Goal: Find specific fact: Find specific fact

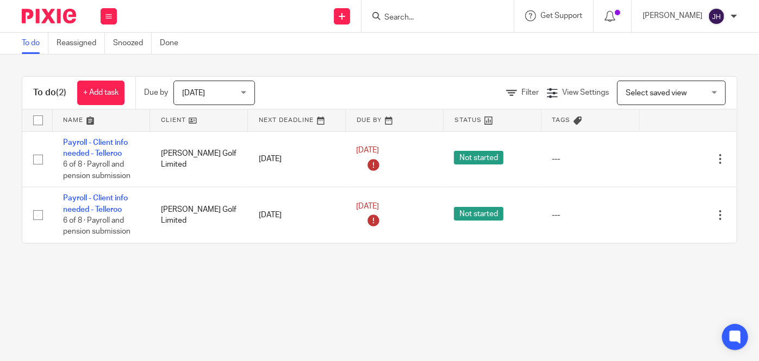
click at [438, 15] on input "Search" at bounding box center [432, 18] width 98 height 10
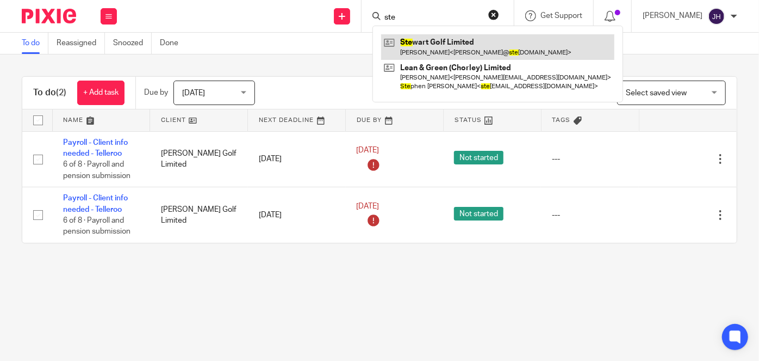
type input "ste"
click at [456, 44] on link at bounding box center [497, 46] width 233 height 25
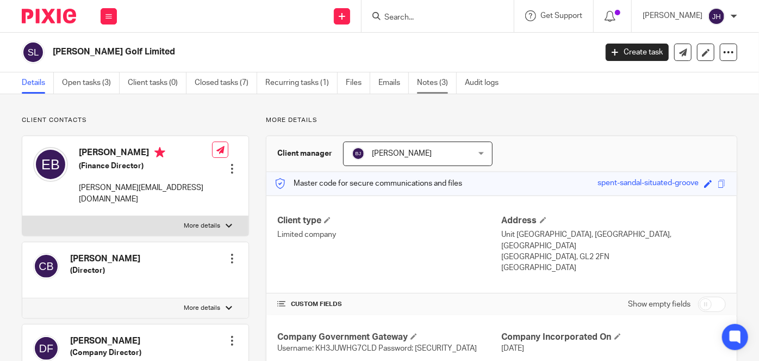
click at [434, 83] on link "Notes (3)" at bounding box center [437, 82] width 40 height 21
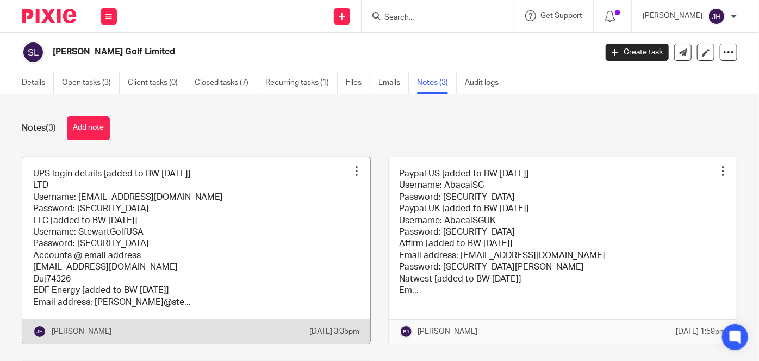
click at [201, 255] on link at bounding box center [196, 250] width 348 height 186
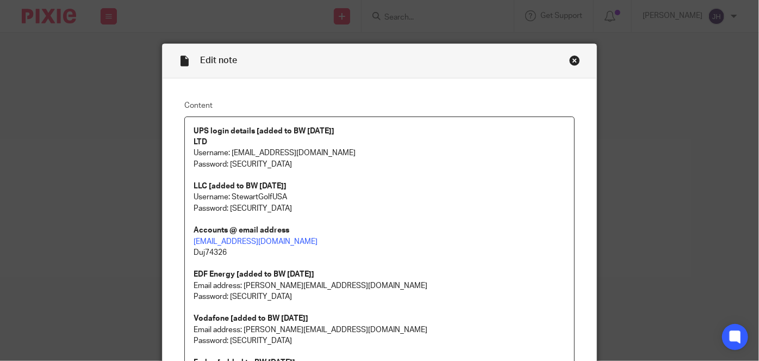
click at [573, 61] on div "Close this dialog window" at bounding box center [574, 60] width 11 height 11
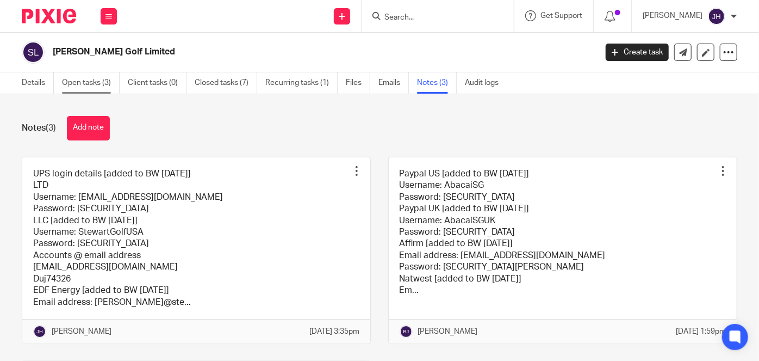
click at [72, 86] on link "Open tasks (3)" at bounding box center [91, 82] width 58 height 21
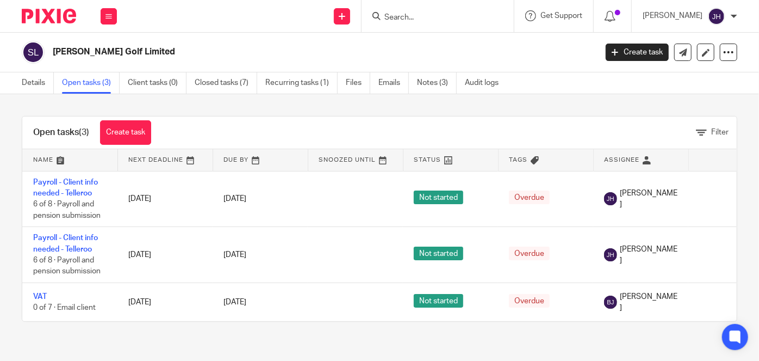
click at [39, 86] on link "Details" at bounding box center [38, 82] width 32 height 21
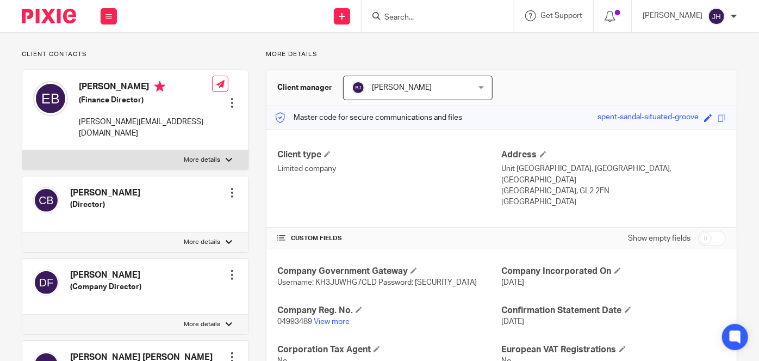
scroll to position [247, 0]
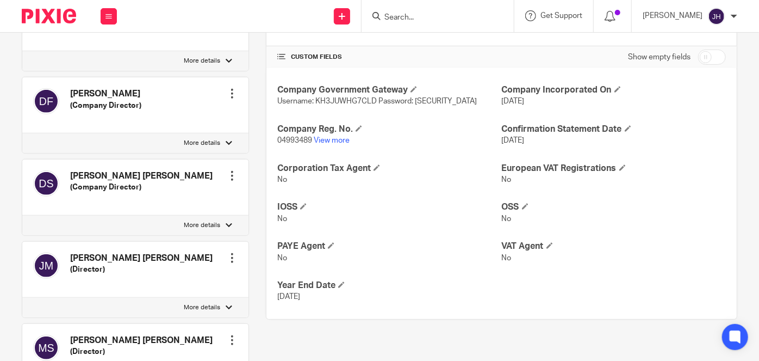
click at [356, 97] on span "Username: KH3JUWHG7CLD Password: [SECURITY_DATA]" at bounding box center [377, 101] width 200 height 8
copy span "KH3JUWHG7CLD"
click at [424, 97] on span "Username: KH3JUWHG7CLD Password: [SECURITY_DATA]" at bounding box center [377, 101] width 200 height 8
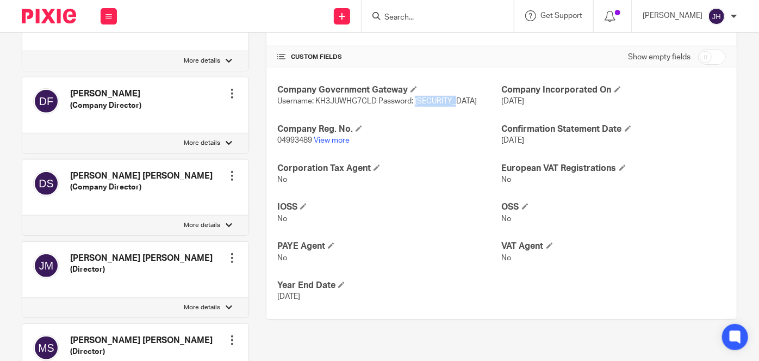
copy span "hytork4580"
